Goal: Task Accomplishment & Management: Manage account settings

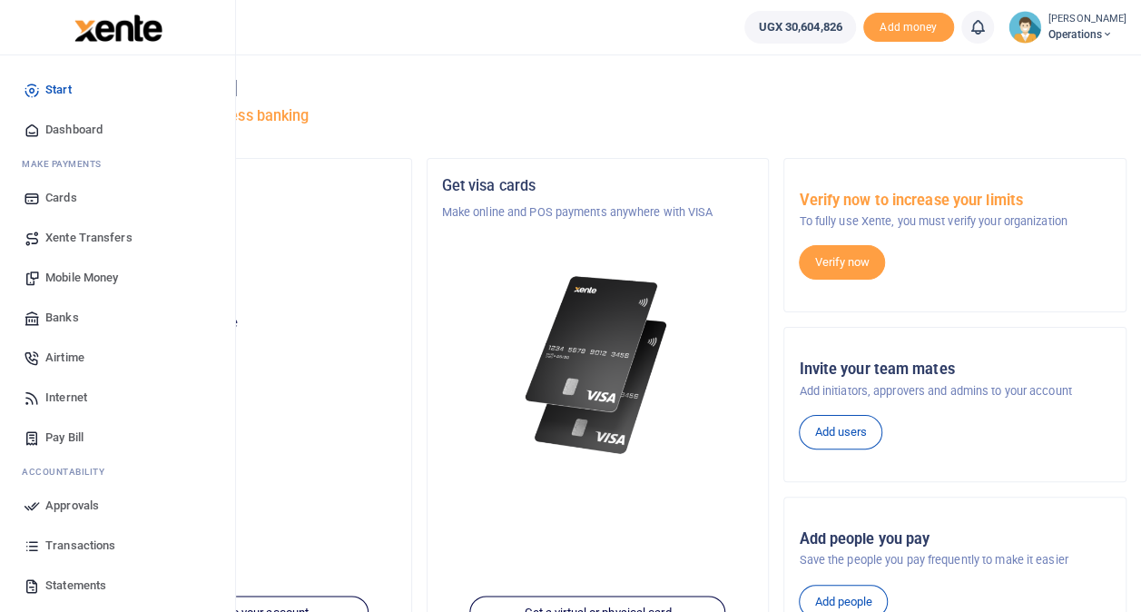
click at [65, 541] on span "Transactions" at bounding box center [80, 545] width 70 height 18
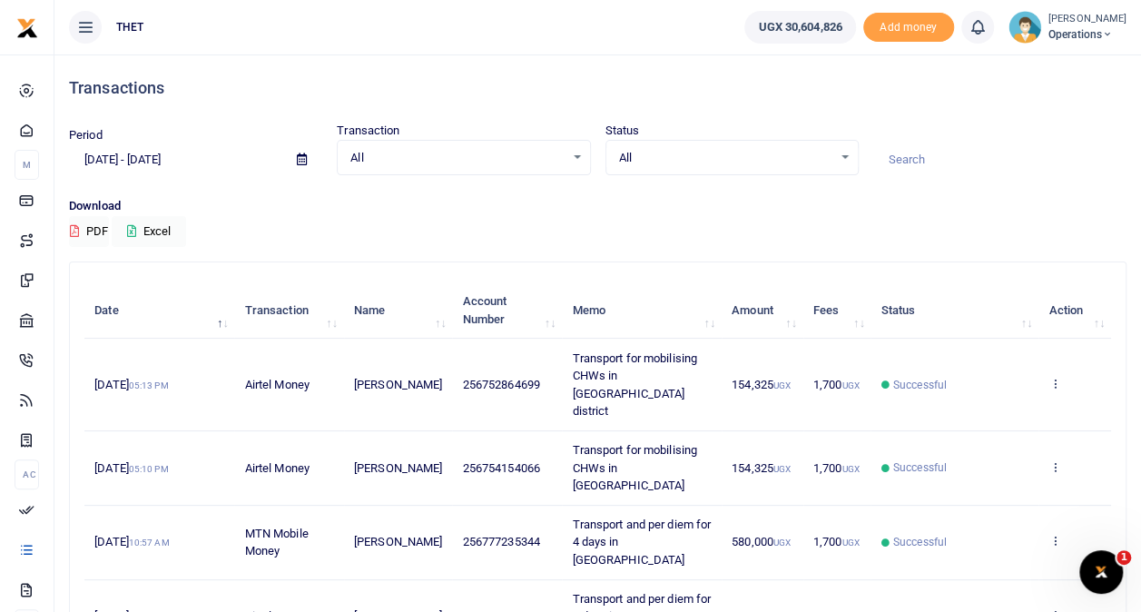
click at [1048, 31] on span "Operations" at bounding box center [1087, 34] width 78 height 16
click at [1039, 131] on link "Logout" at bounding box center [1089, 132] width 143 height 25
